Goal: Navigation & Orientation: Find specific page/section

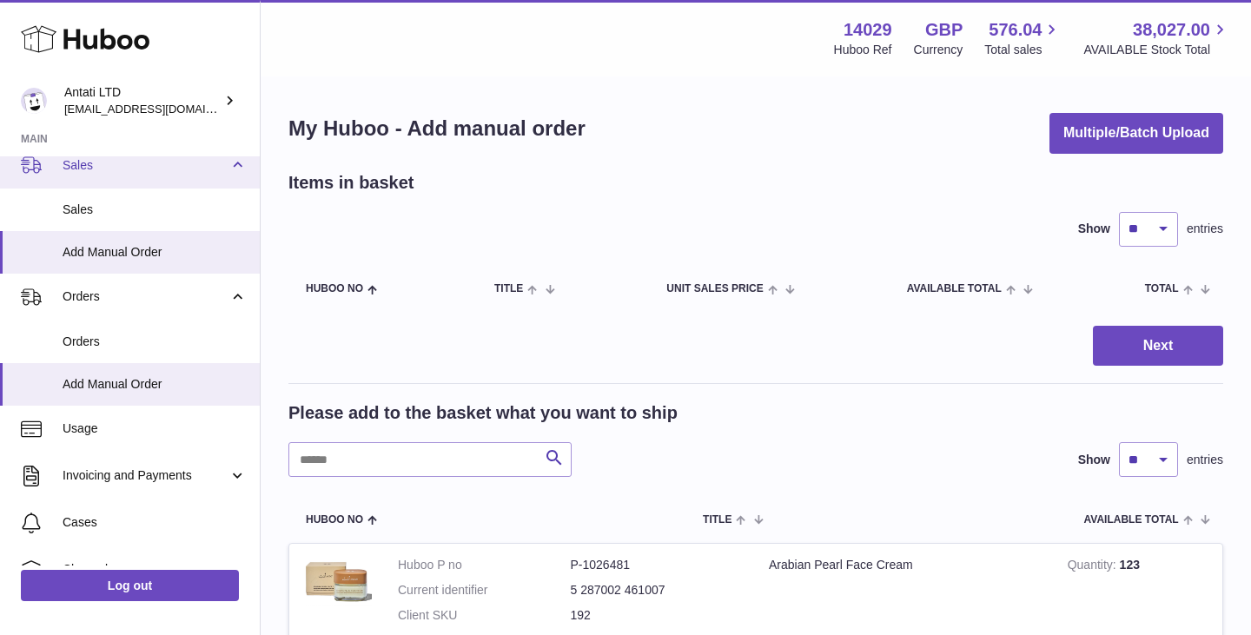
scroll to position [156, 0]
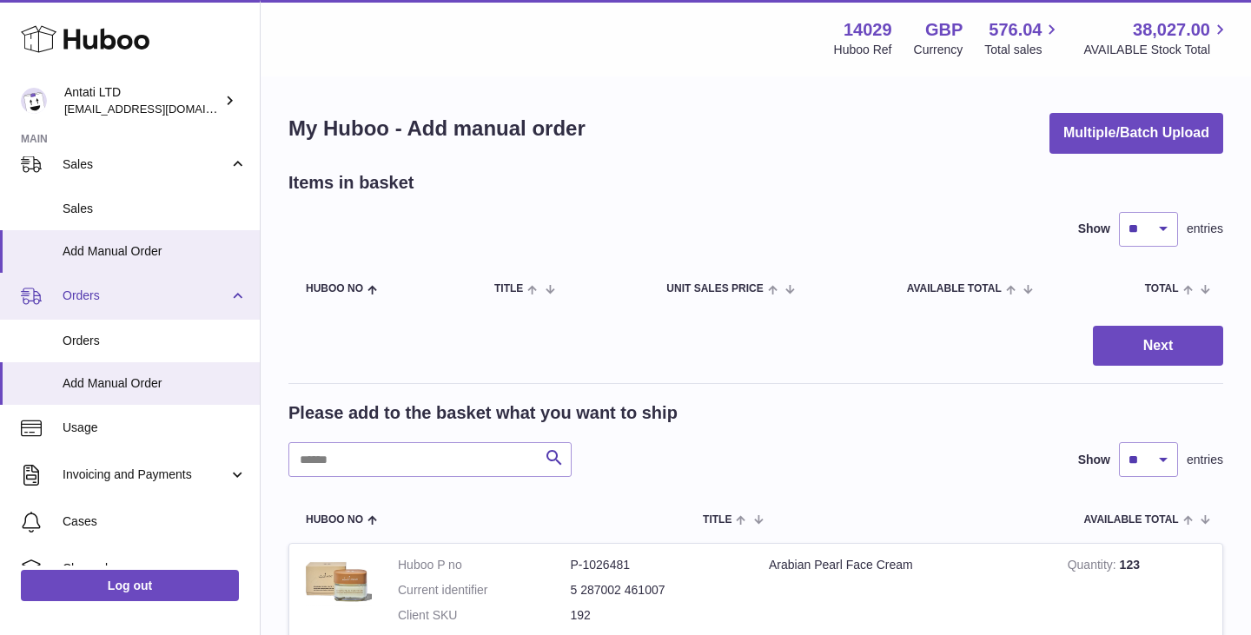
click at [168, 297] on span "Orders" at bounding box center [146, 295] width 166 height 17
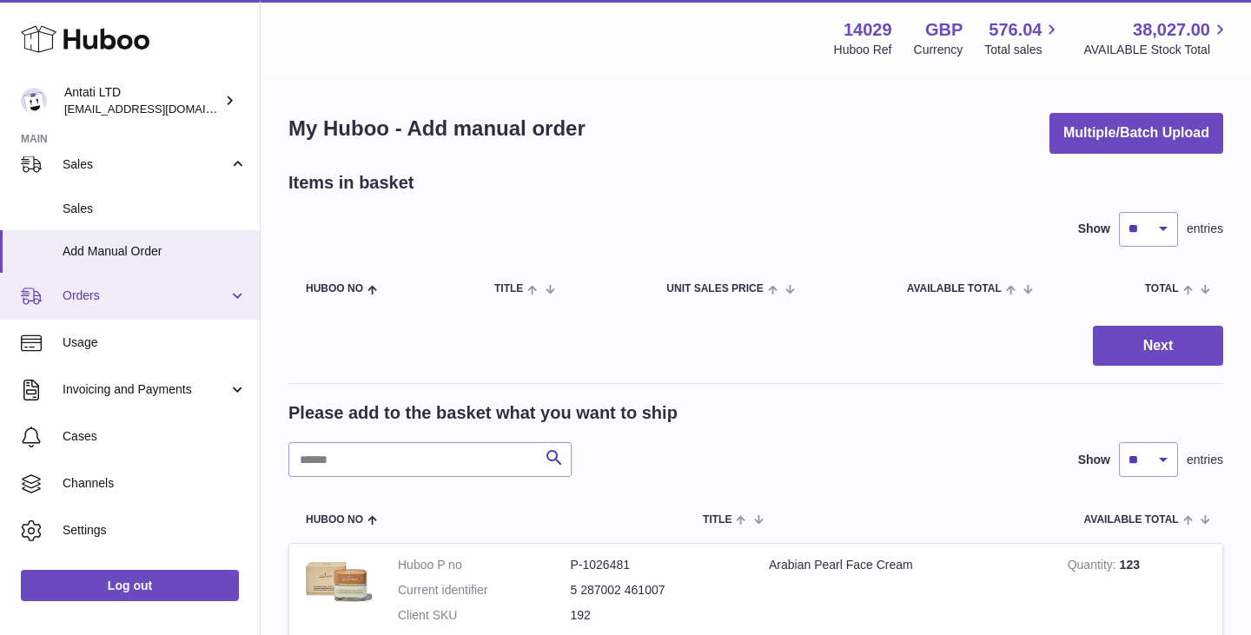
click at [168, 297] on span "Orders" at bounding box center [146, 295] width 166 height 17
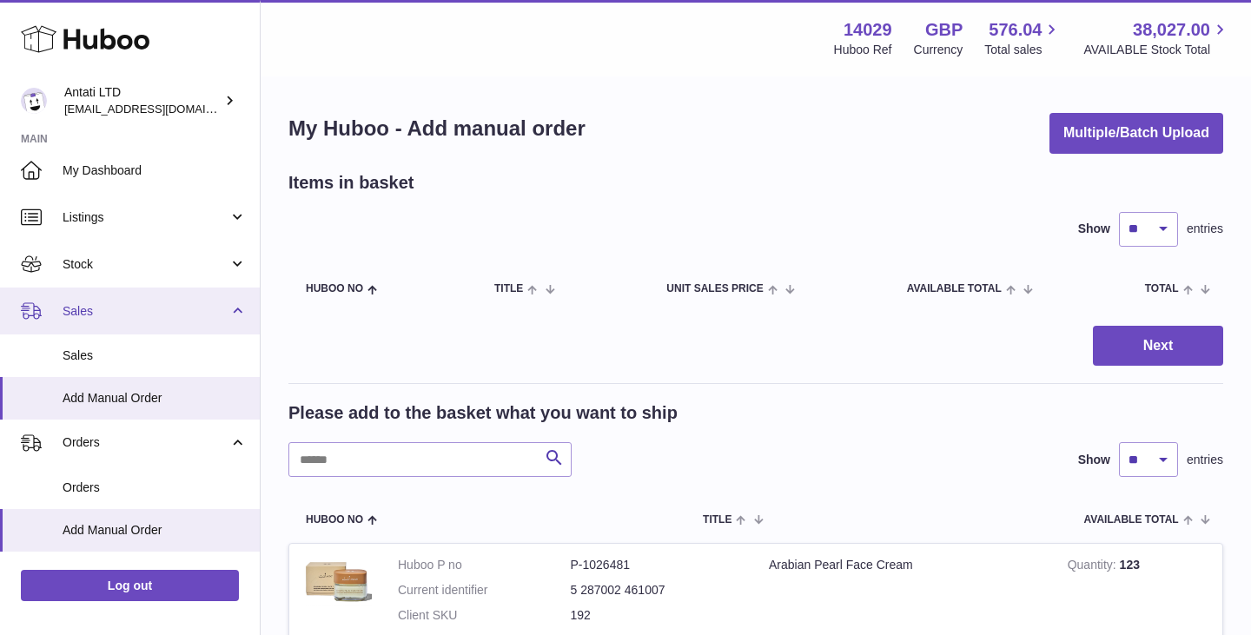
scroll to position [0, 0]
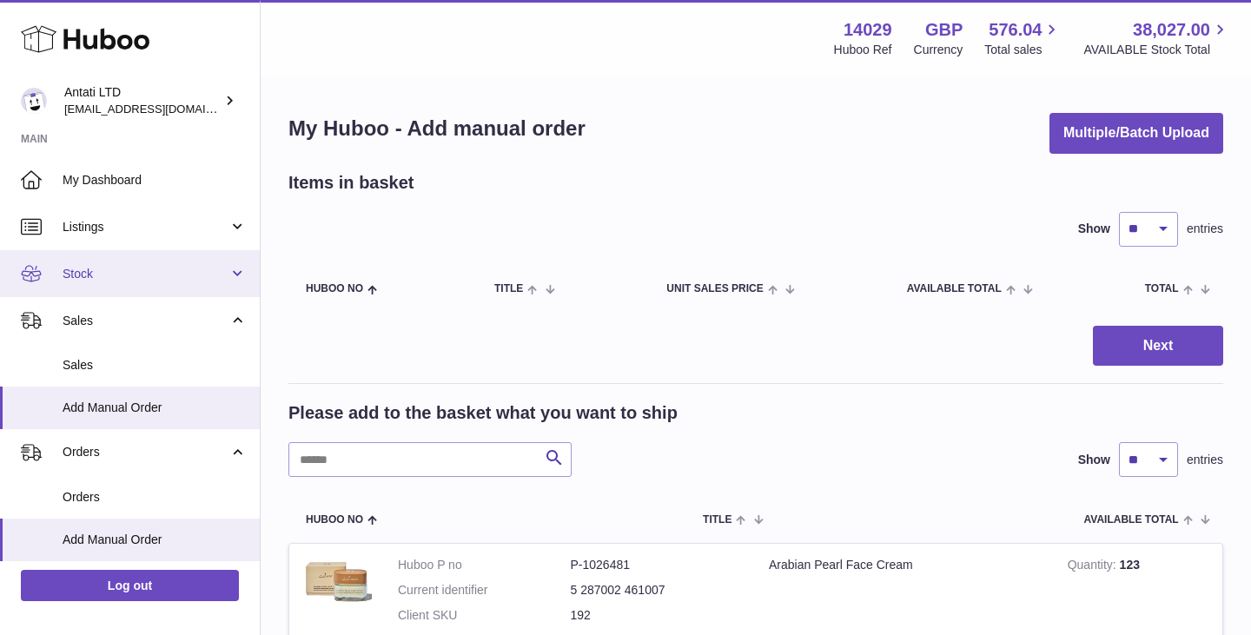
click at [215, 274] on span "Stock" at bounding box center [146, 274] width 166 height 17
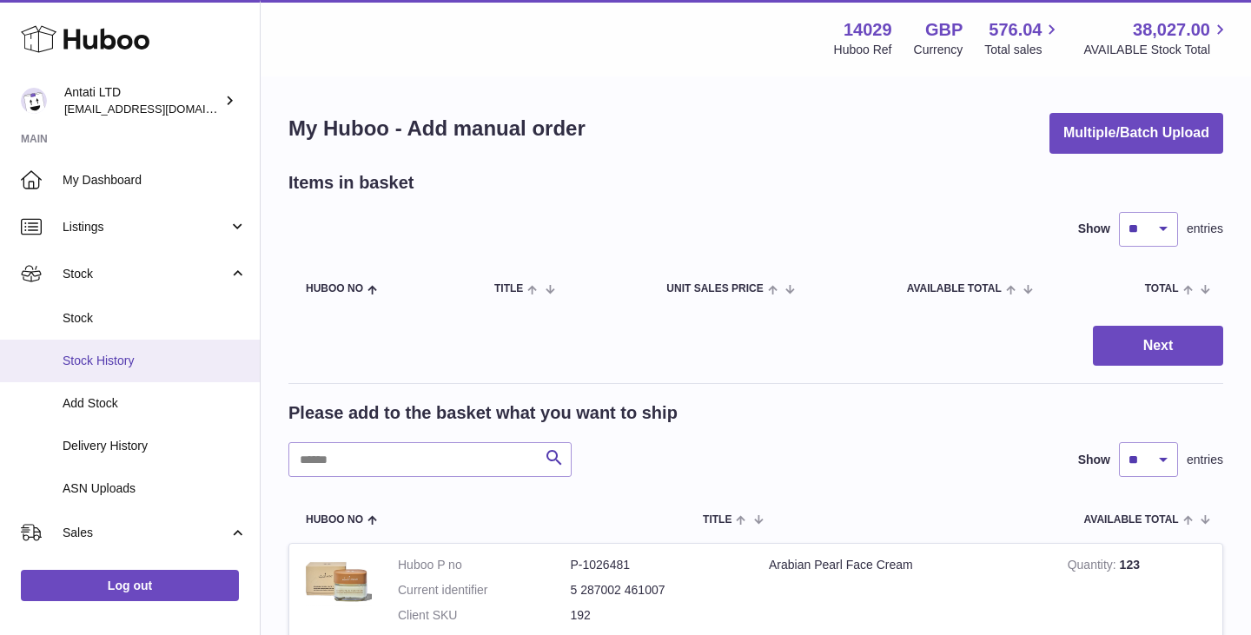
click at [101, 353] on span "Stock History" at bounding box center [155, 361] width 184 height 17
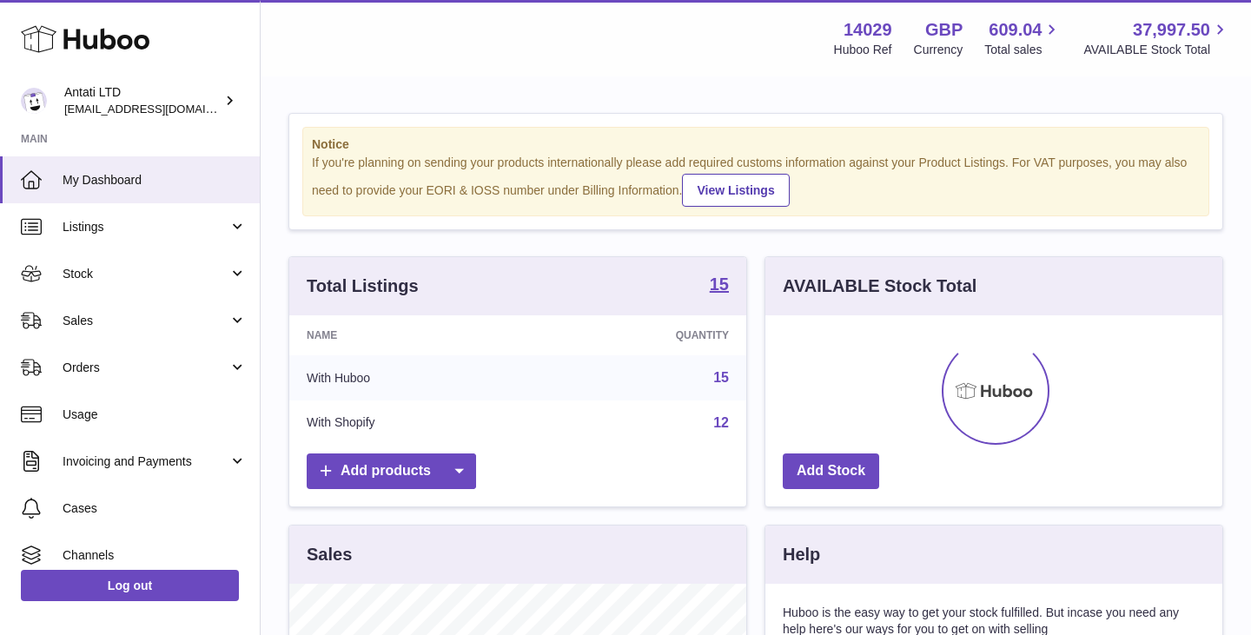
scroll to position [271, 457]
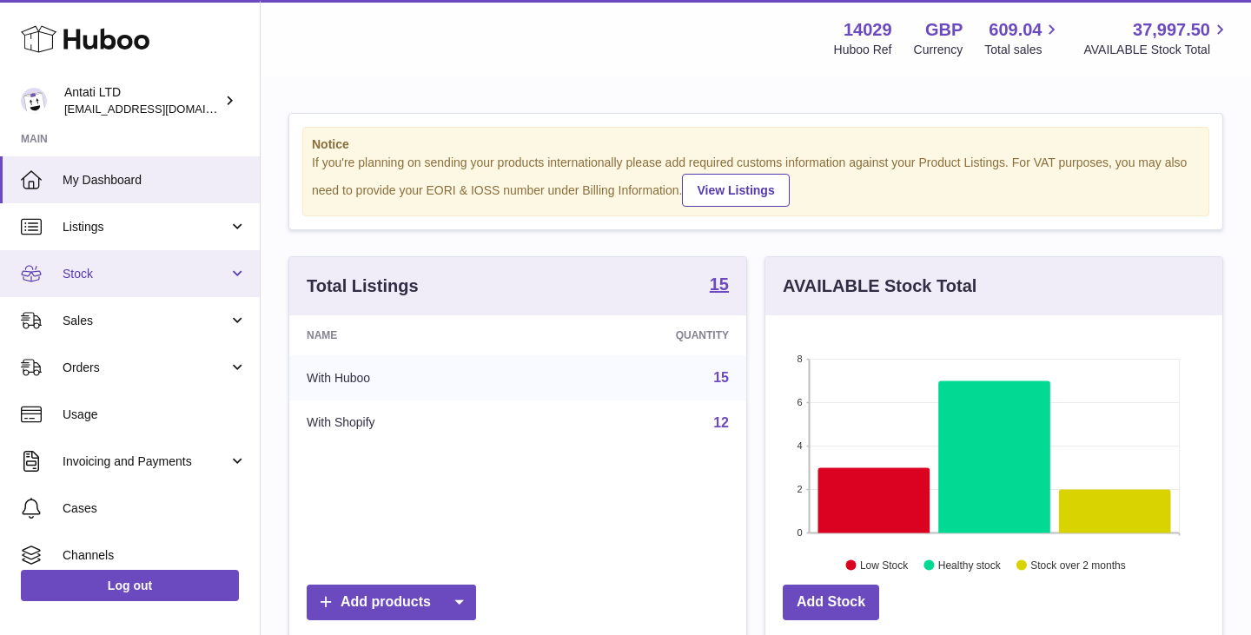
click at [155, 266] on span "Stock" at bounding box center [146, 274] width 166 height 17
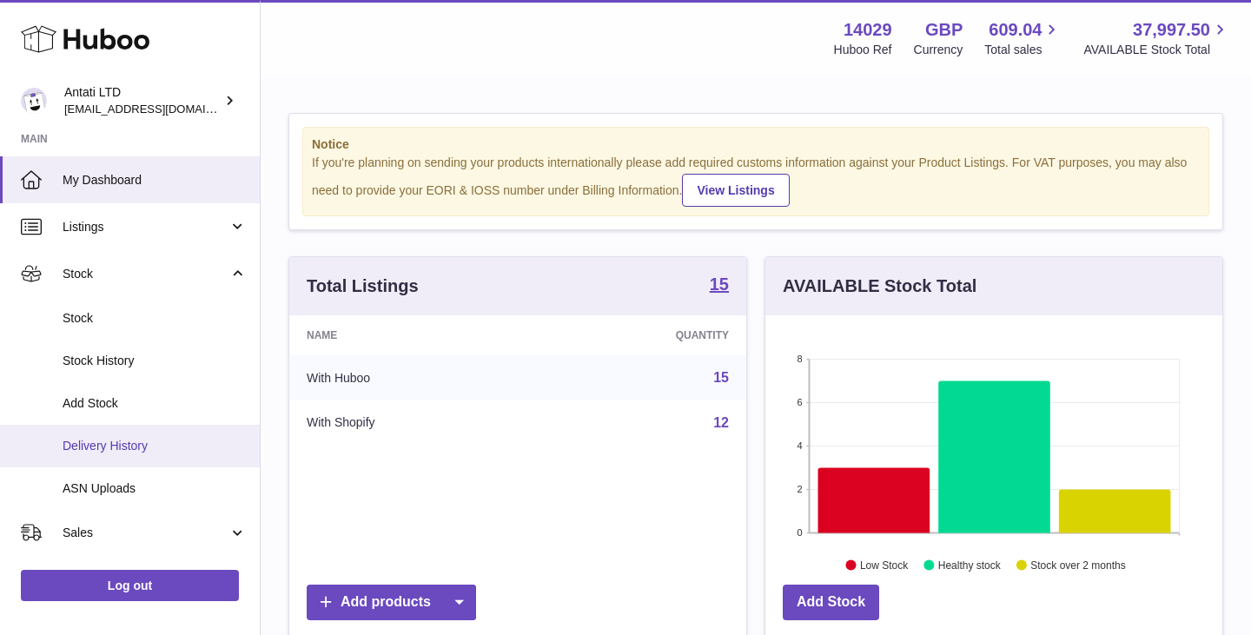
click at [121, 440] on span "Delivery History" at bounding box center [155, 446] width 184 height 17
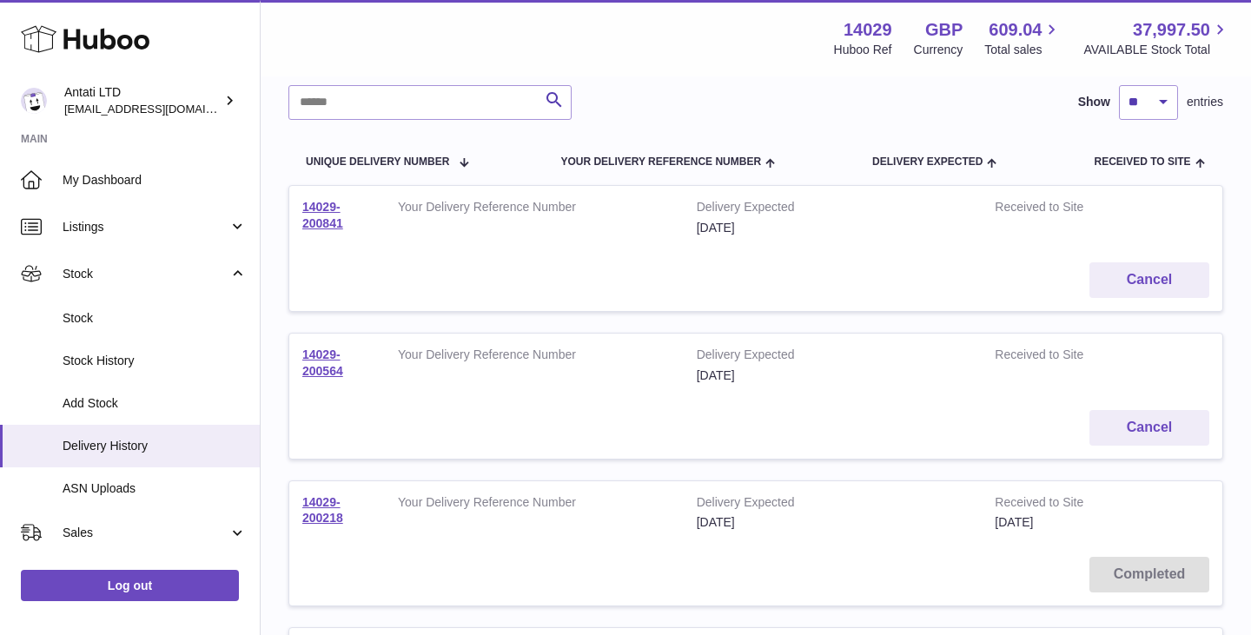
scroll to position [134, 0]
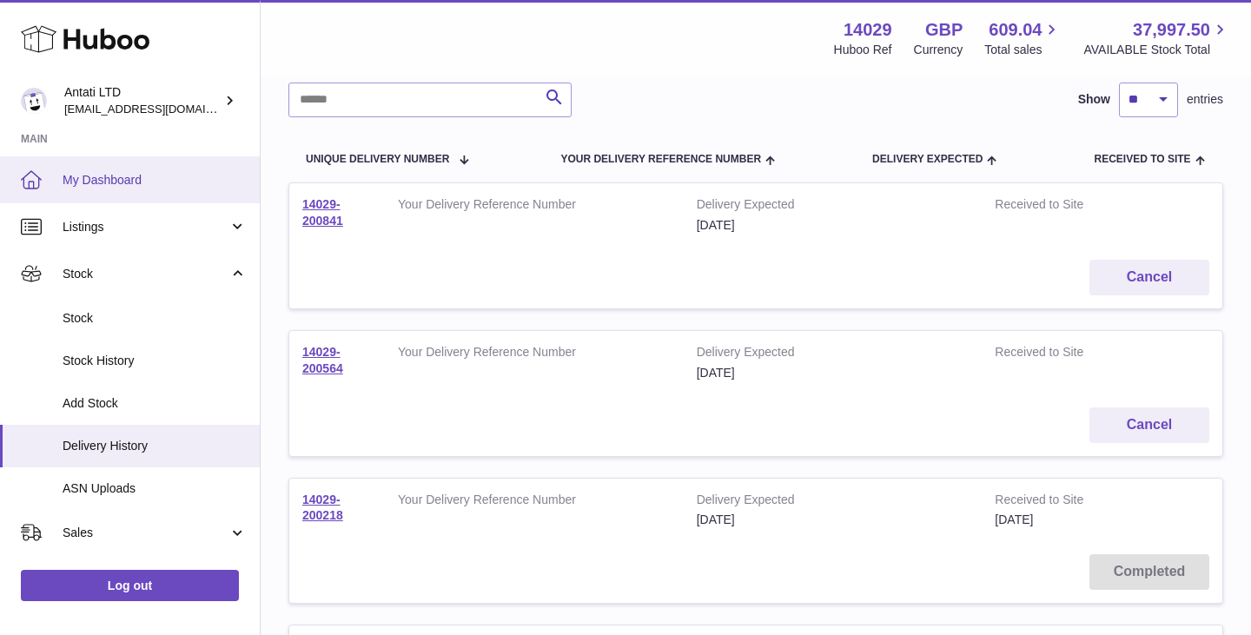
click at [86, 178] on span "My Dashboard" at bounding box center [155, 180] width 184 height 17
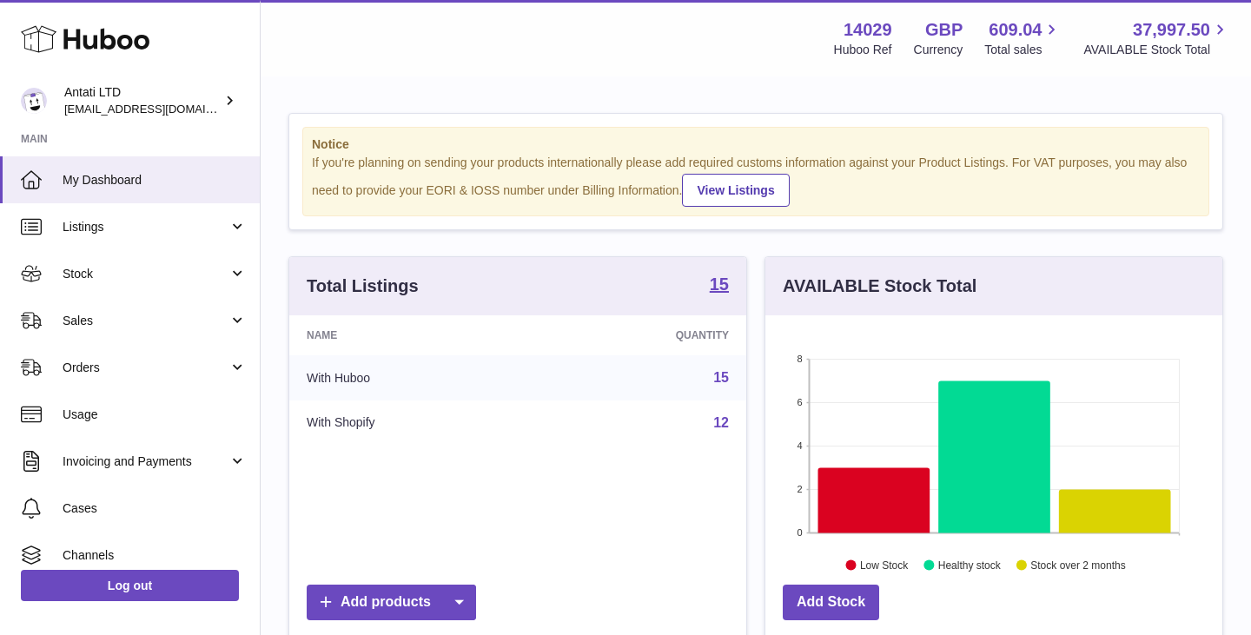
scroll to position [271, 457]
